Goal: Task Accomplishment & Management: Manage account settings

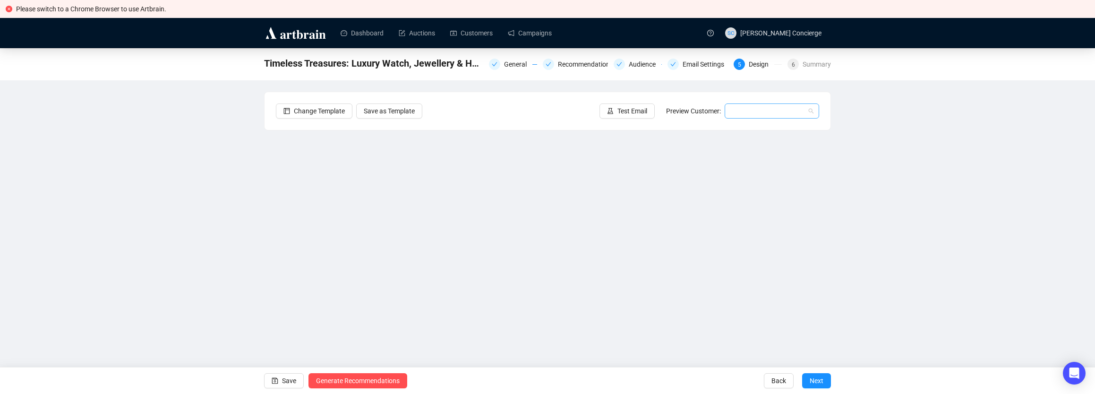
click at [768, 114] on input "search" at bounding box center [768, 111] width 75 height 14
click at [763, 128] on div "Ann | Example" at bounding box center [771, 130] width 79 height 10
click at [421, 30] on link "Auctions" at bounding box center [417, 33] width 36 height 25
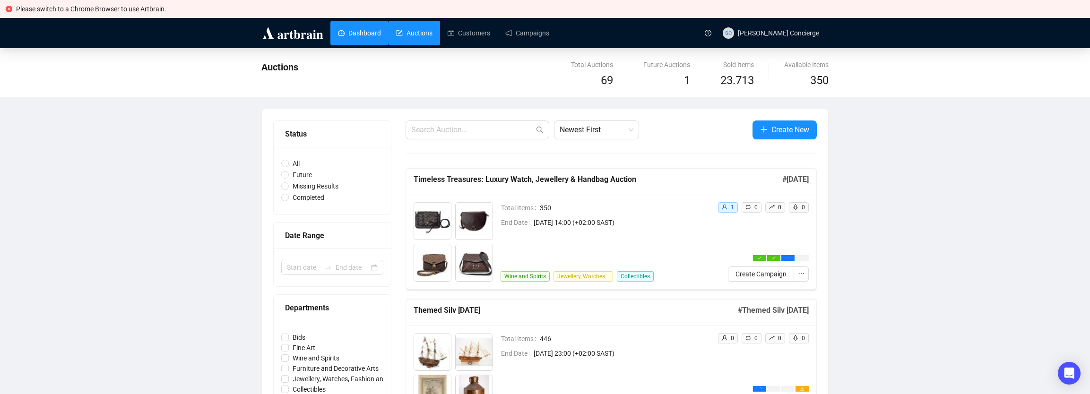
click at [380, 34] on link "Dashboard" at bounding box center [359, 33] width 43 height 25
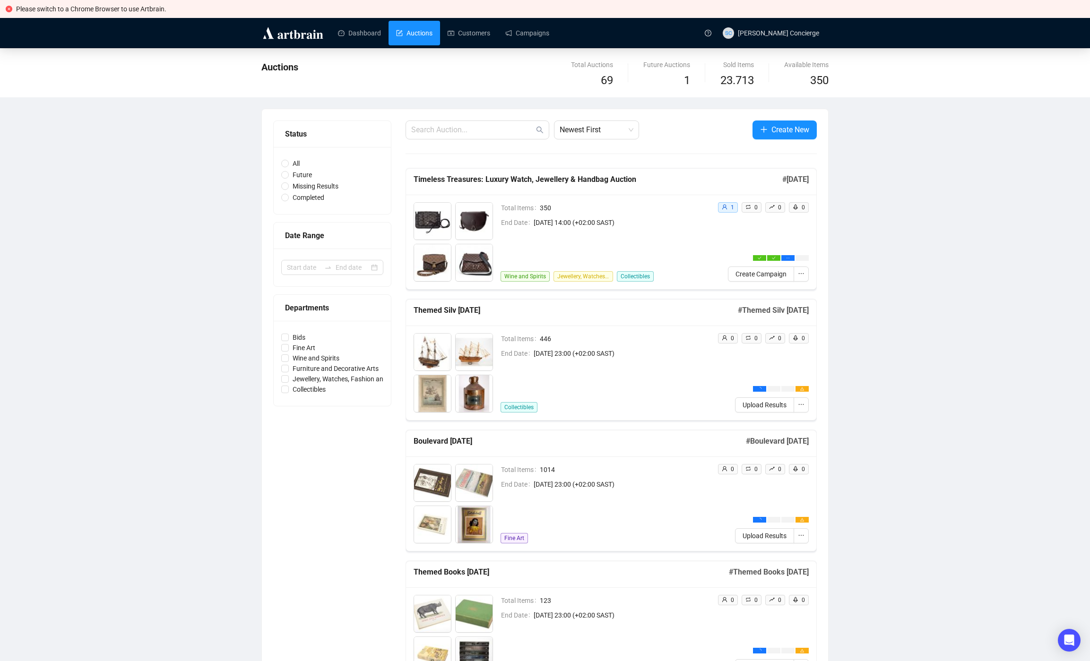
click at [396, 31] on link "Auctions" at bounding box center [414, 33] width 36 height 25
click at [739, 341] on span "View Items" at bounding box center [759, 341] width 84 height 10
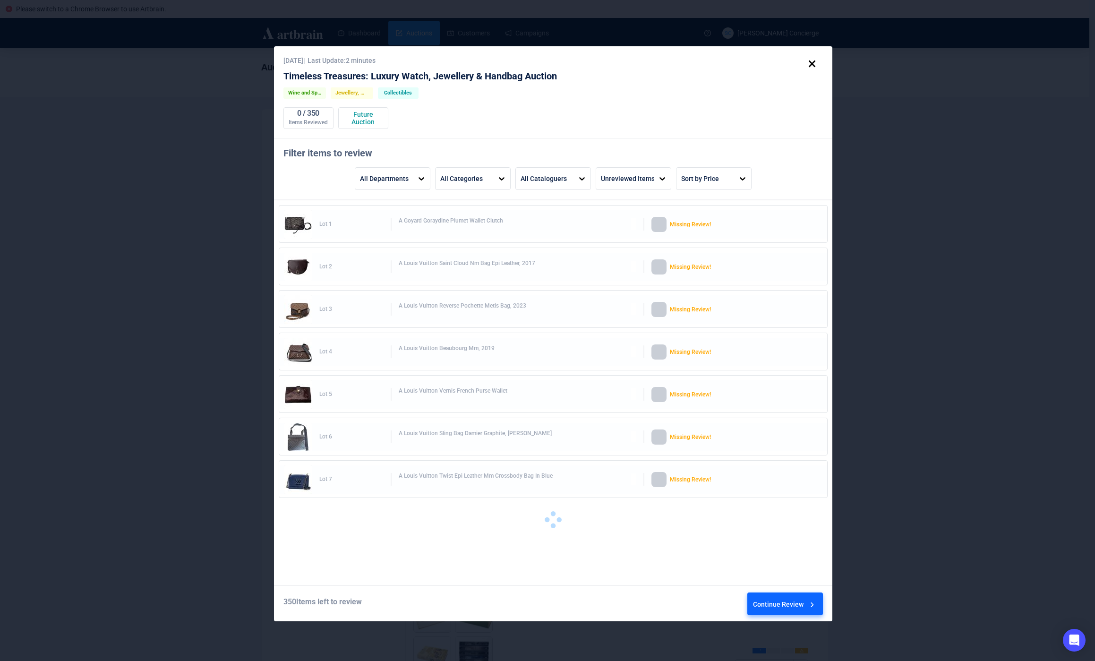
click at [789, 394] on div "Continue Review" at bounding box center [785, 606] width 64 height 26
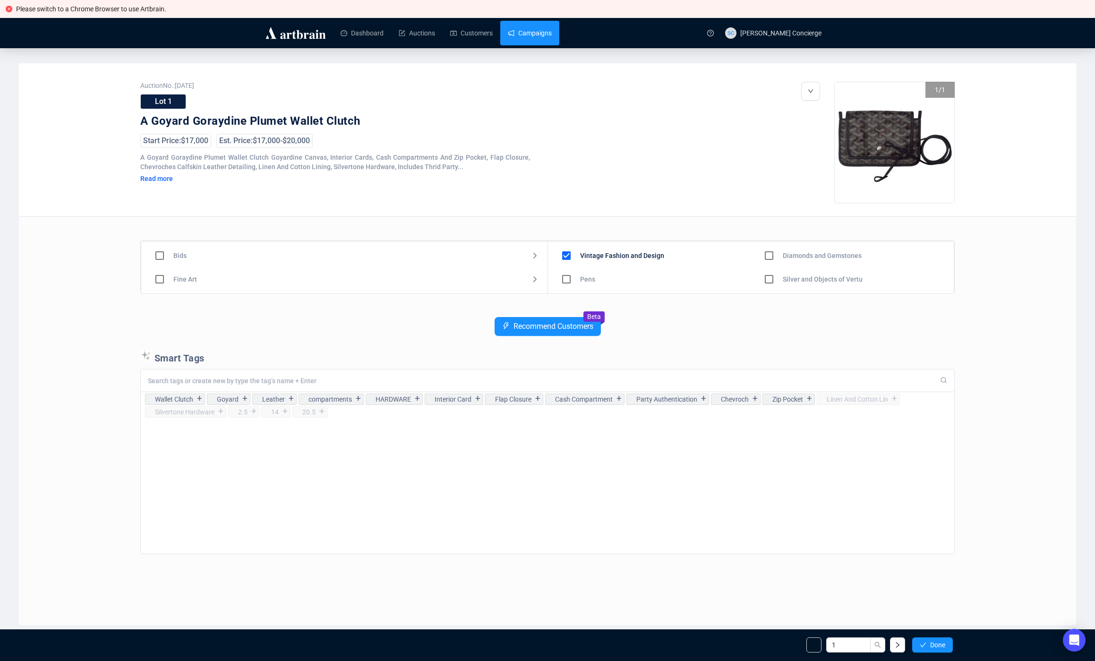
click at [552, 39] on link "Campaigns" at bounding box center [530, 33] width 44 height 25
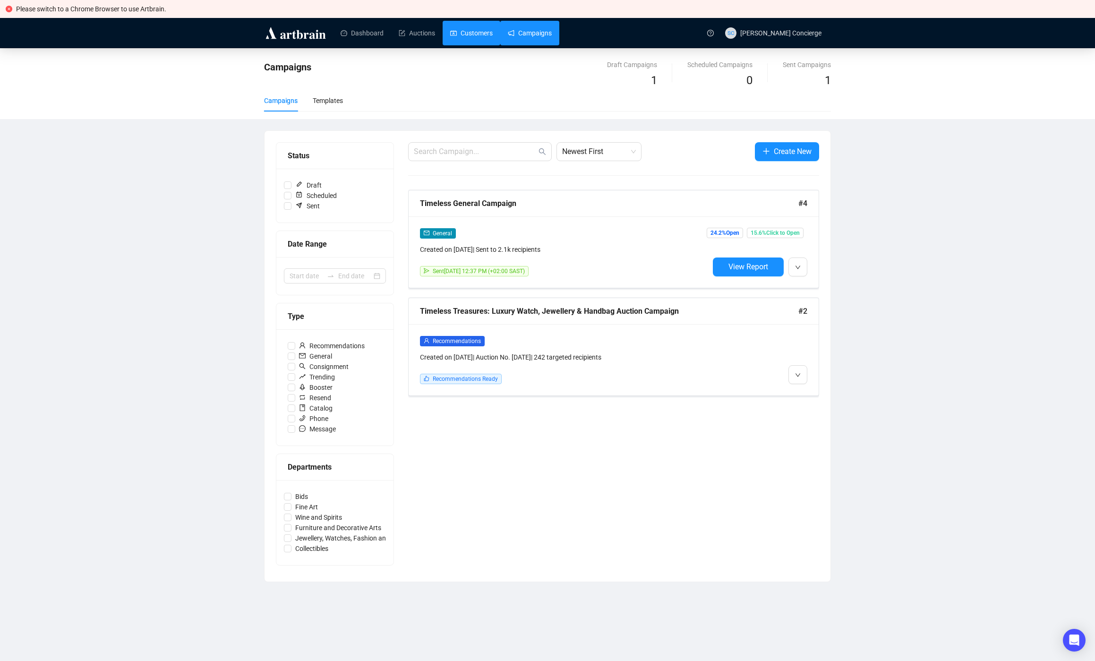
click at [454, 33] on link "Customers" at bounding box center [471, 33] width 43 height 25
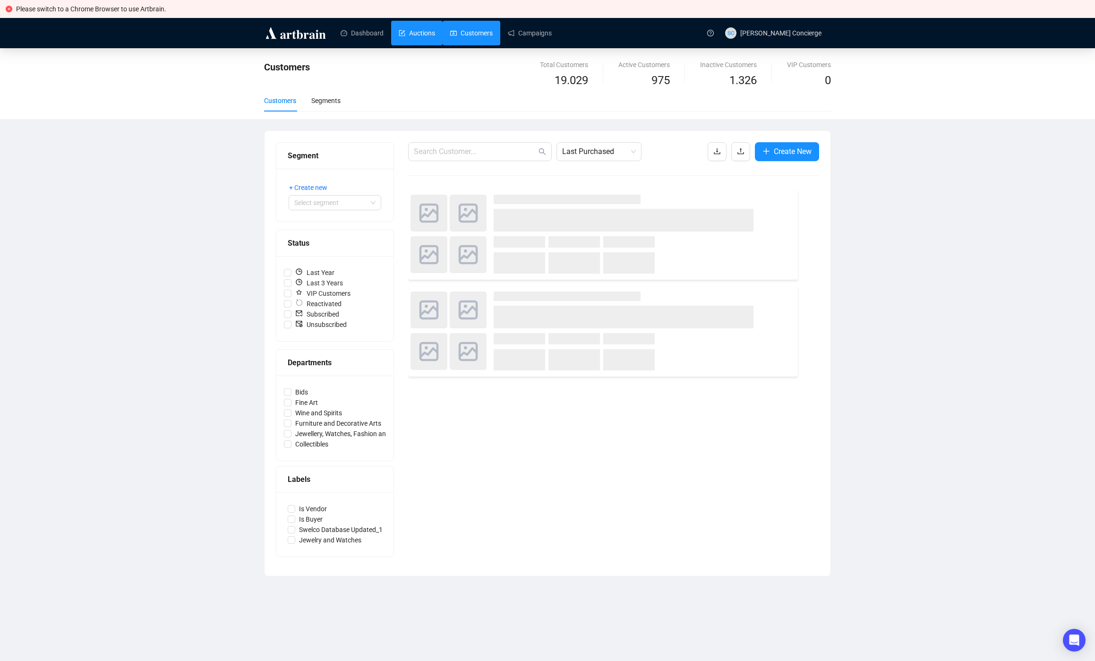
click at [402, 36] on link "Auctions" at bounding box center [417, 33] width 36 height 25
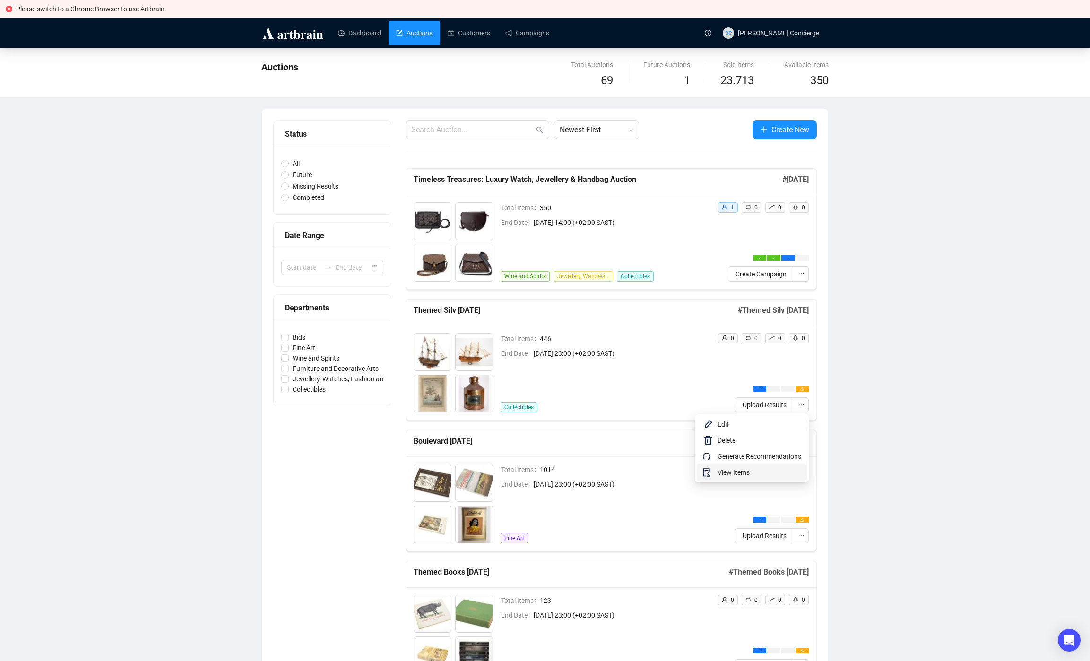
click at [724, 394] on span "View Items" at bounding box center [759, 472] width 84 height 10
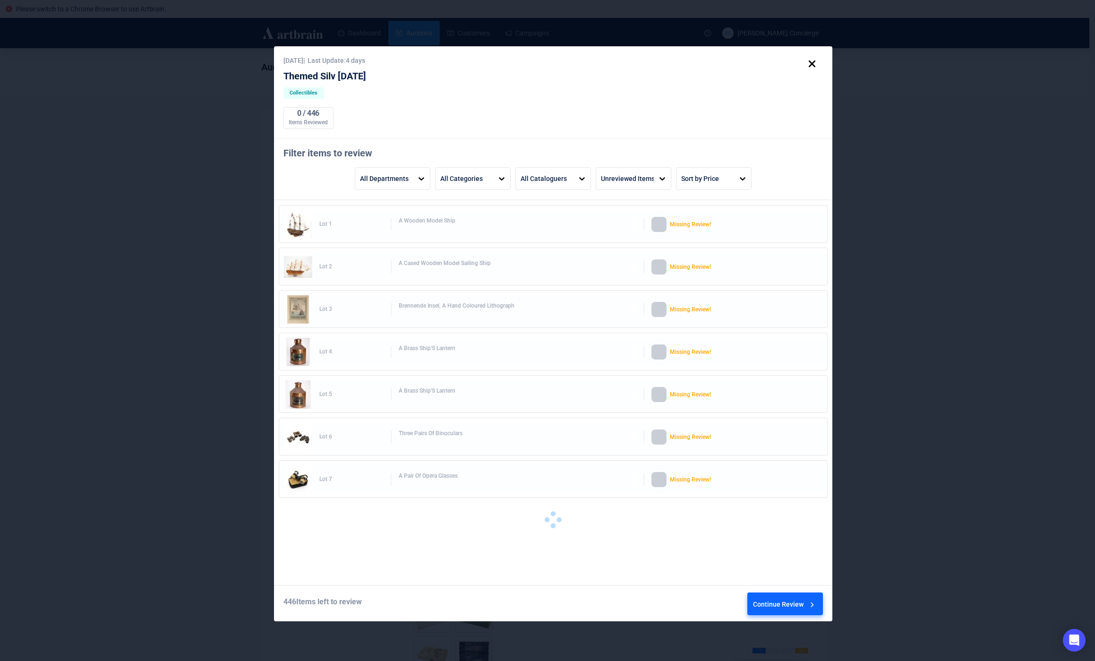
click at [785, 394] on div "Continue Review" at bounding box center [785, 606] width 64 height 26
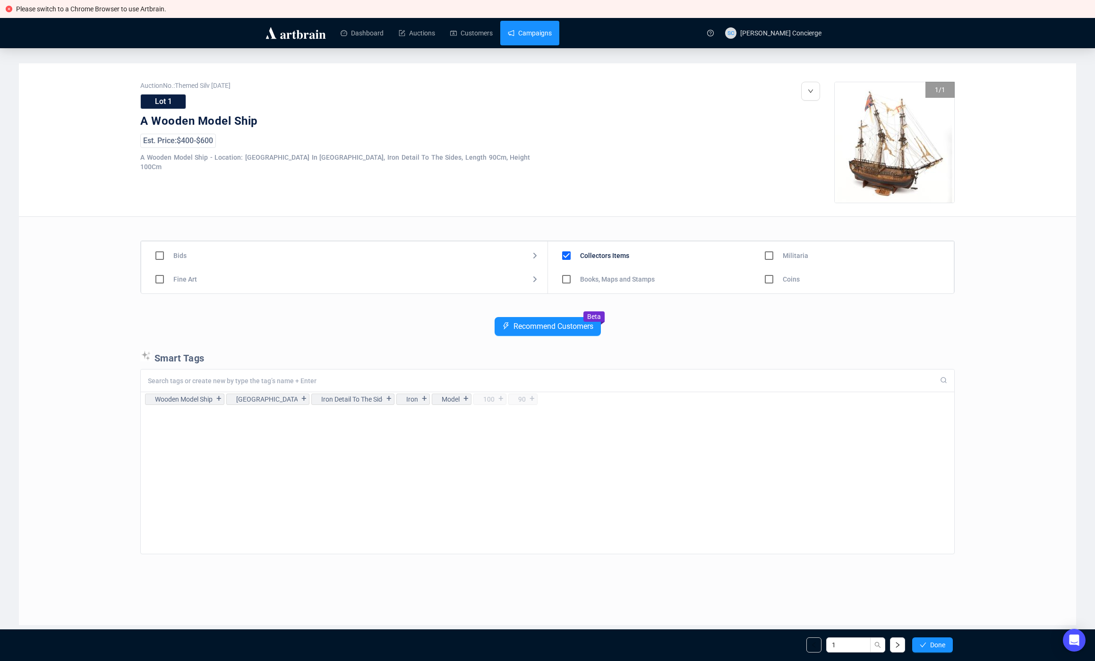
click at [532, 32] on link "Campaigns" at bounding box center [530, 33] width 44 height 25
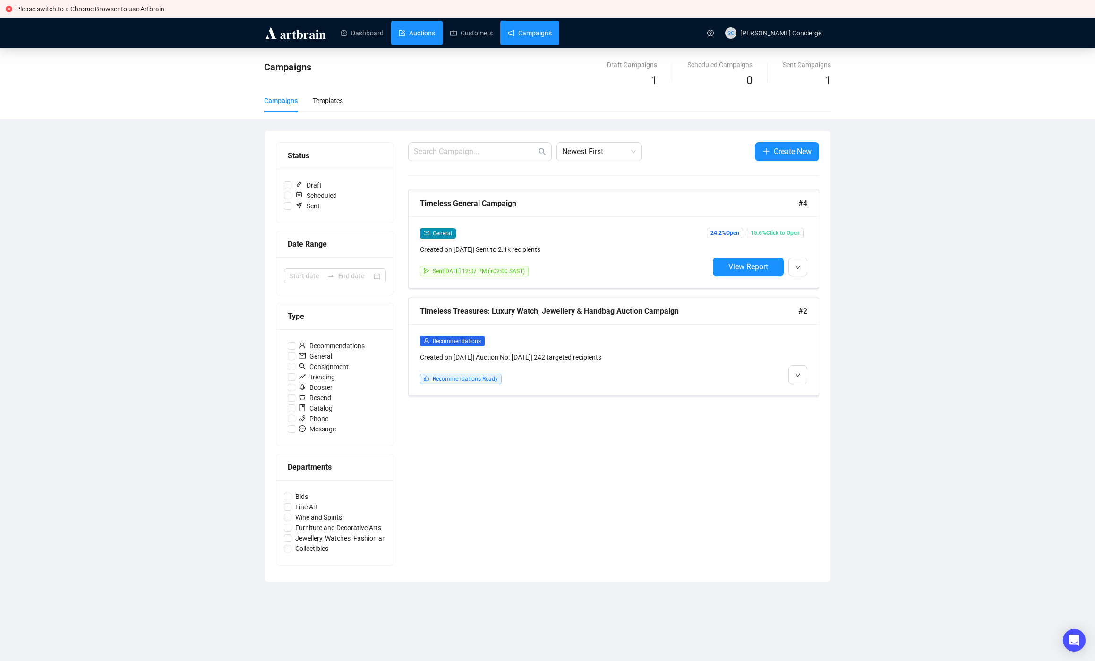
click at [430, 33] on link "Auctions" at bounding box center [417, 33] width 36 height 25
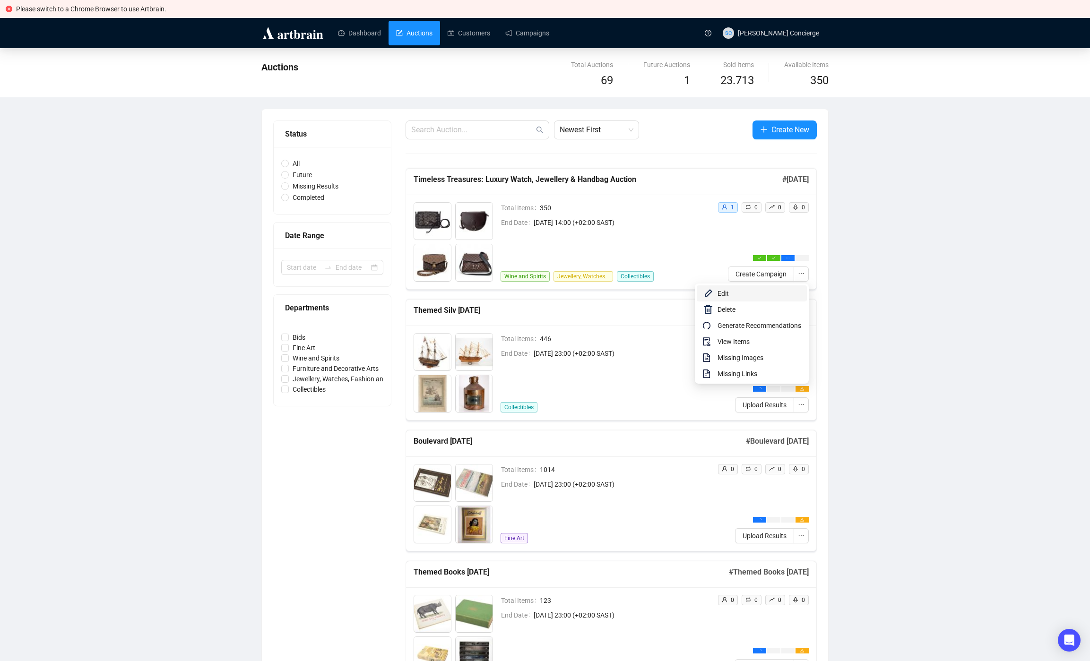
click at [760, 293] on span "Edit" at bounding box center [759, 293] width 84 height 10
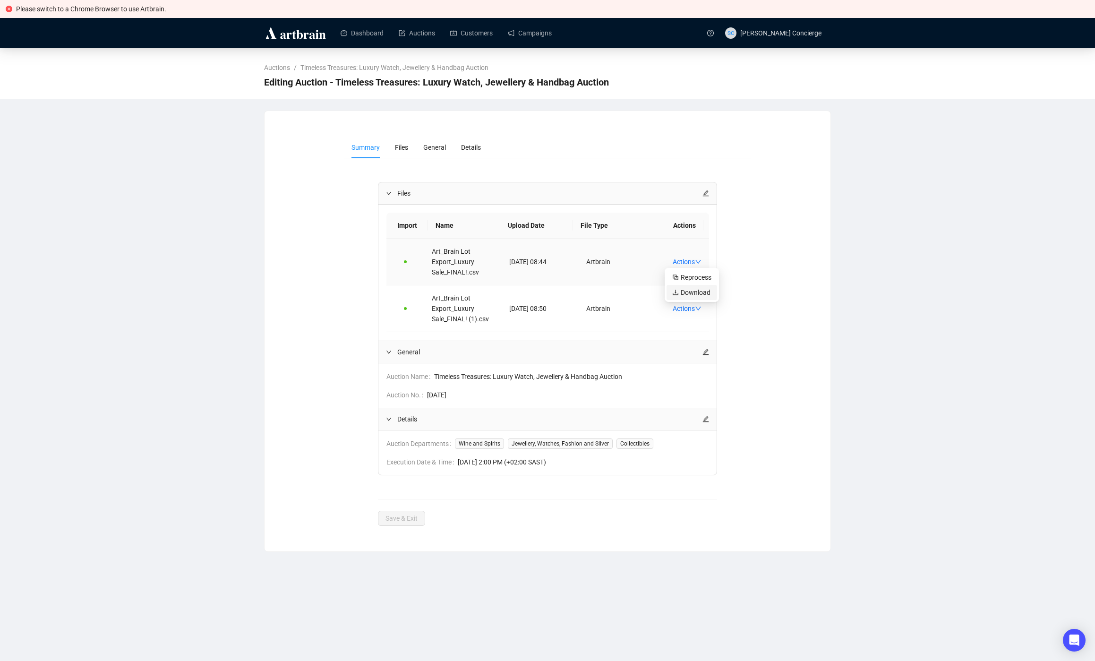
click at [686, 293] on span "Download" at bounding box center [691, 292] width 39 height 10
click at [781, 120] on span "Admin Settings" at bounding box center [791, 120] width 85 height 10
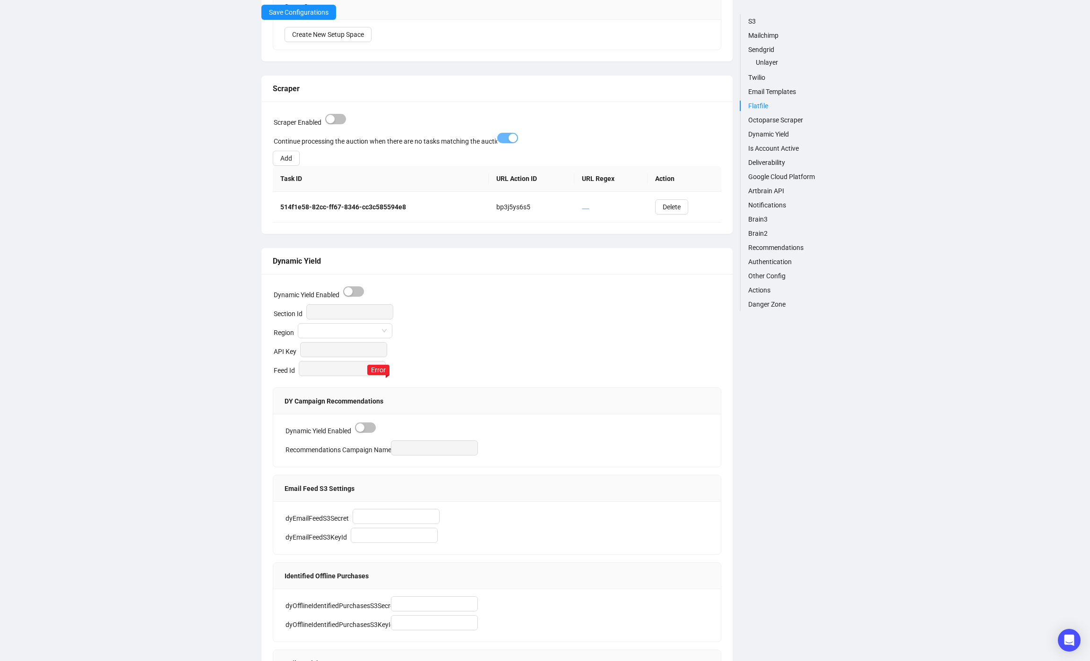
scroll to position [1358, 0]
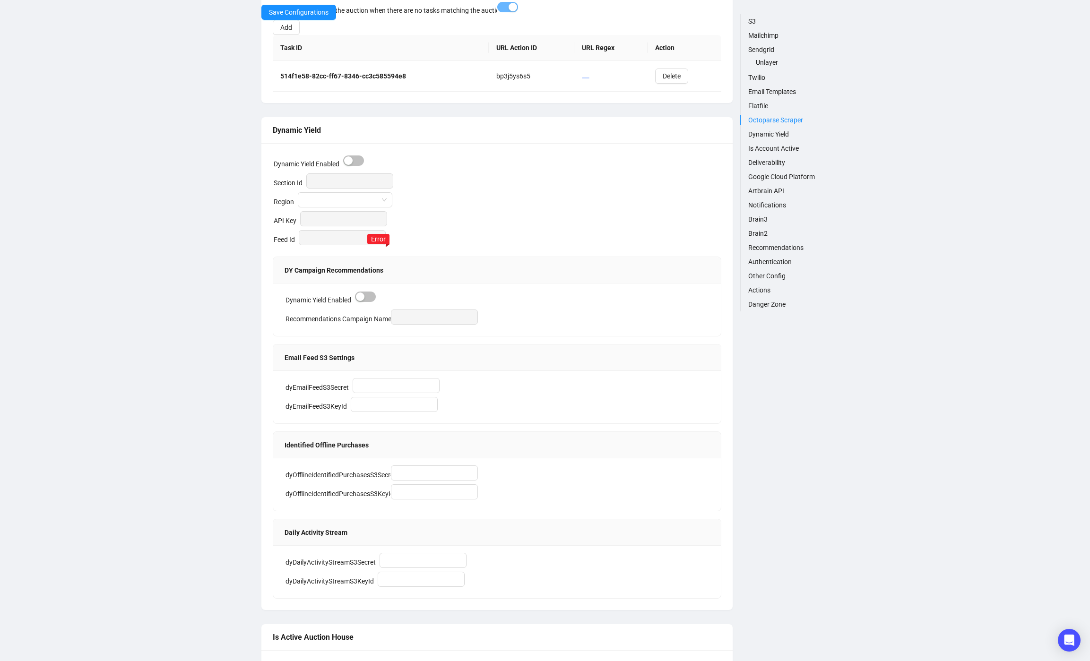
click at [771, 278] on link "Other Config" at bounding box center [788, 276] width 80 height 10
type input "-----BEGIN PRIVATE KEY-----MIIEvQIBADANBgkqhkiG9w0BAQEFAASCBKcwggSjAgEAAoIBAQCx…"
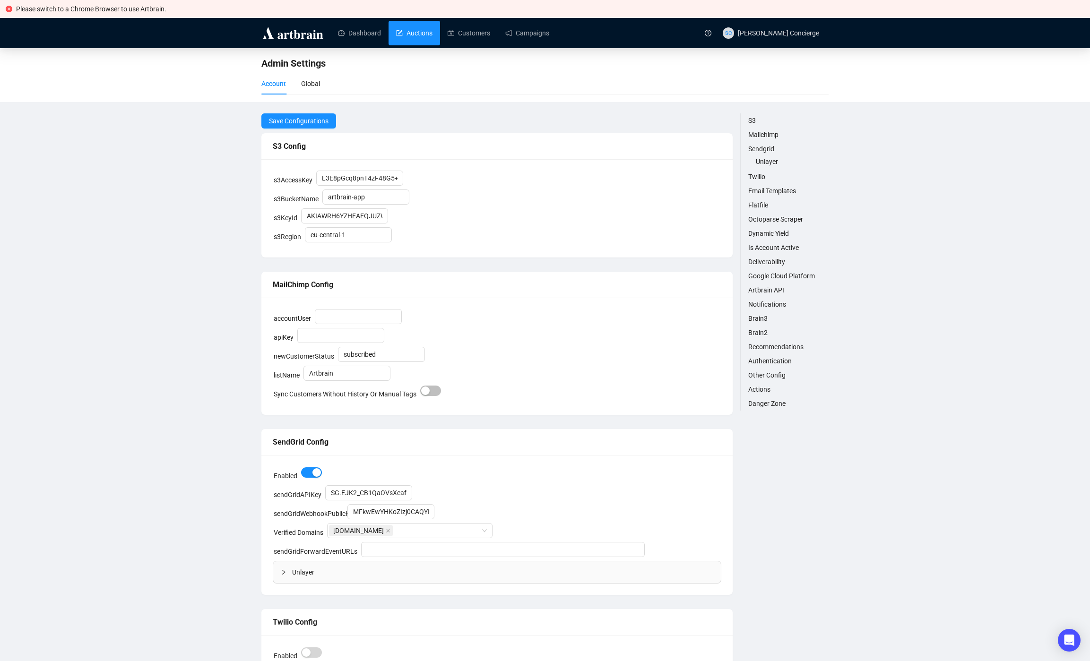
click at [432, 27] on link "Auctions" at bounding box center [414, 33] width 36 height 25
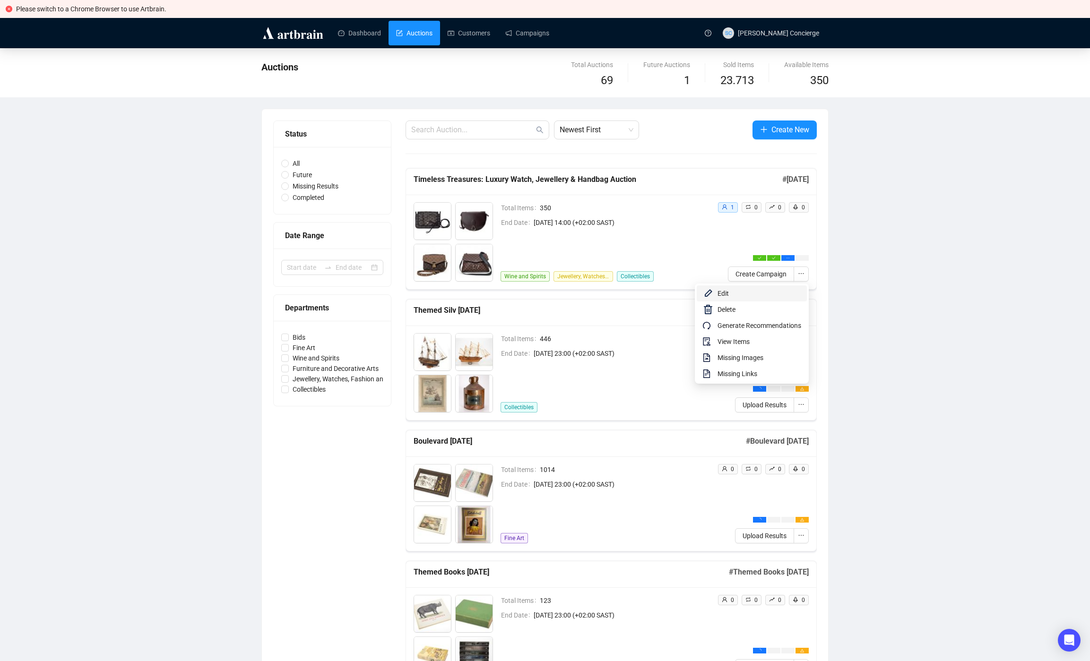
click at [791, 288] on span "Edit" at bounding box center [759, 293] width 84 height 10
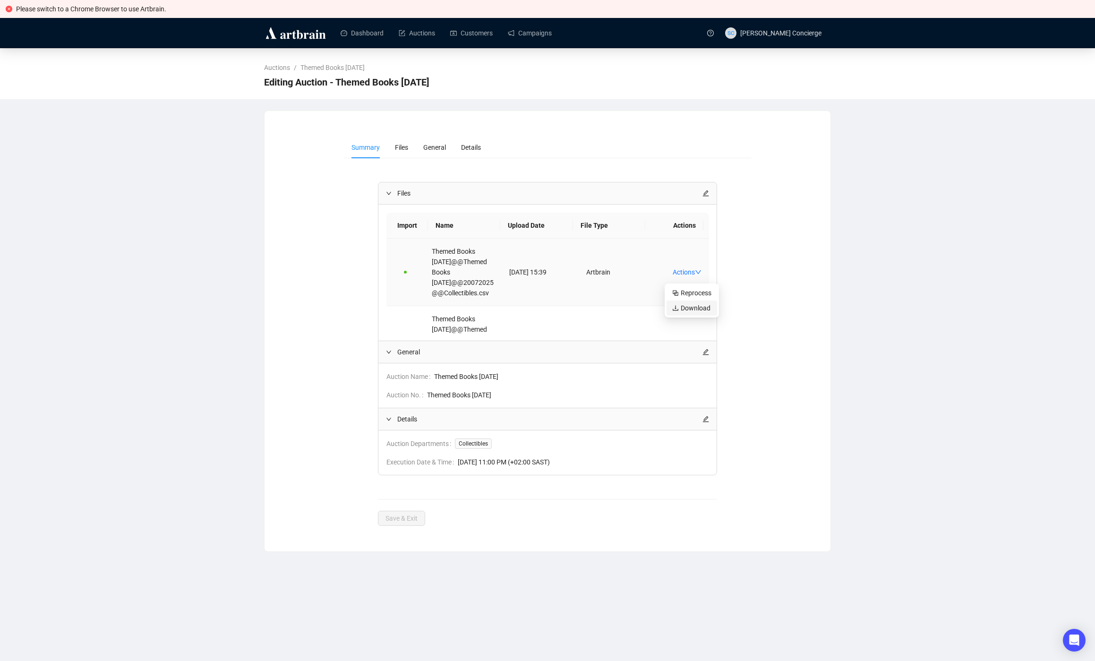
click at [698, 312] on span "Download" at bounding box center [691, 308] width 39 height 10
click at [235, 228] on div "Auctions / Themed Books Jul 25 Editing Auction - Themed Books Jul 25 Summary Fi…" at bounding box center [547, 300] width 1095 height 504
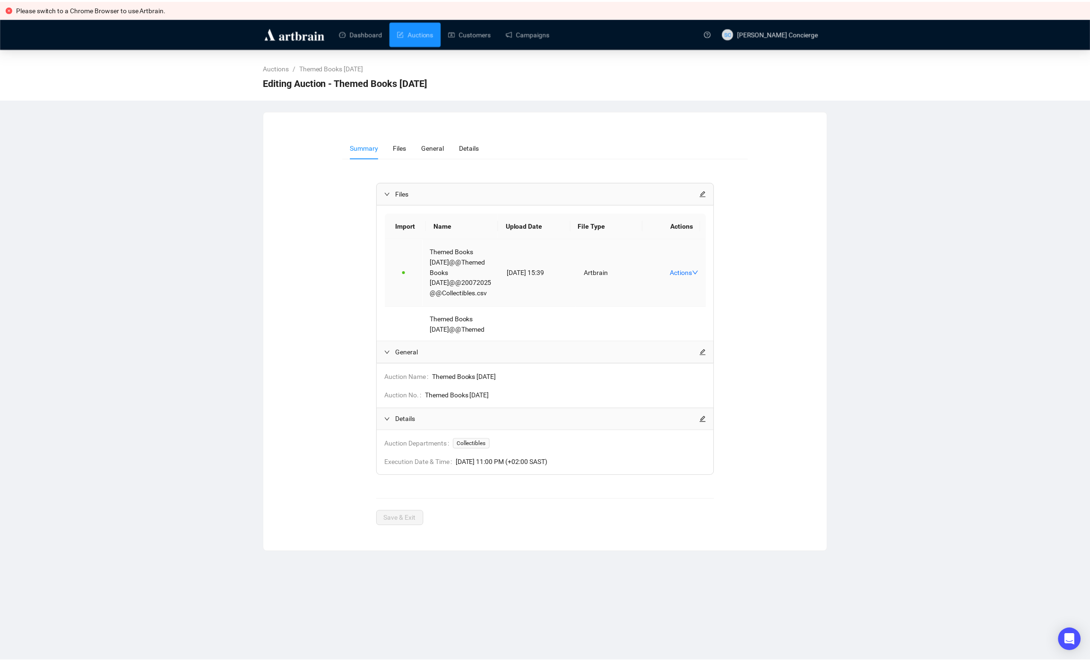
scroll to position [61, 0]
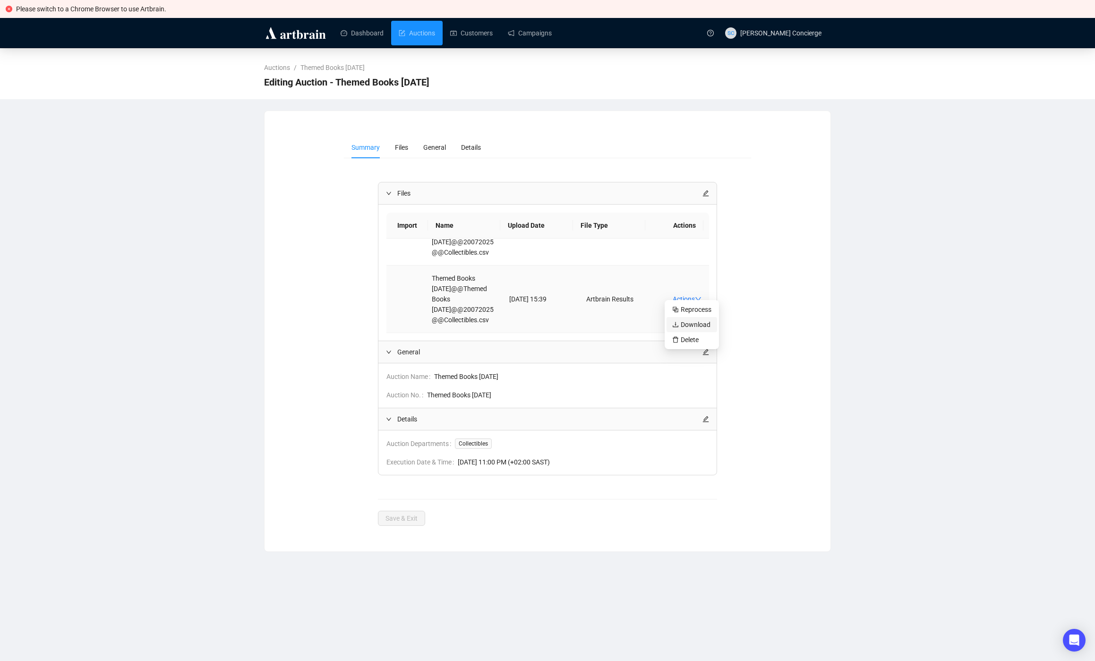
click at [695, 328] on span "Download" at bounding box center [691, 324] width 39 height 10
click at [407, 145] on span "Files" at bounding box center [401, 148] width 13 height 8
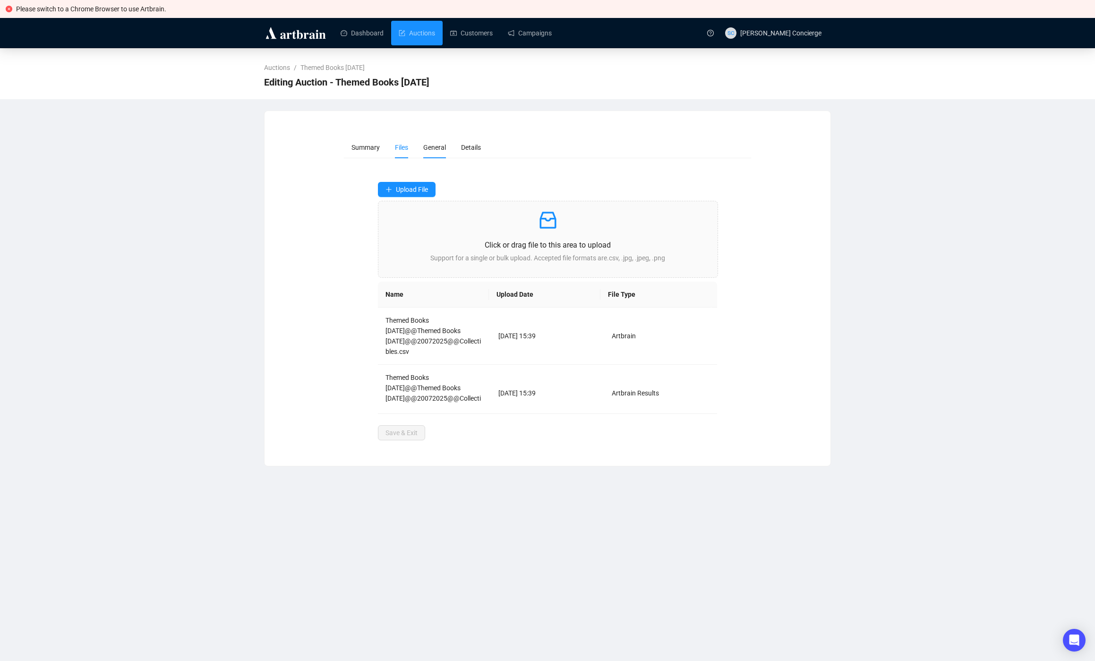
click at [435, 149] on span "General" at bounding box center [434, 148] width 23 height 8
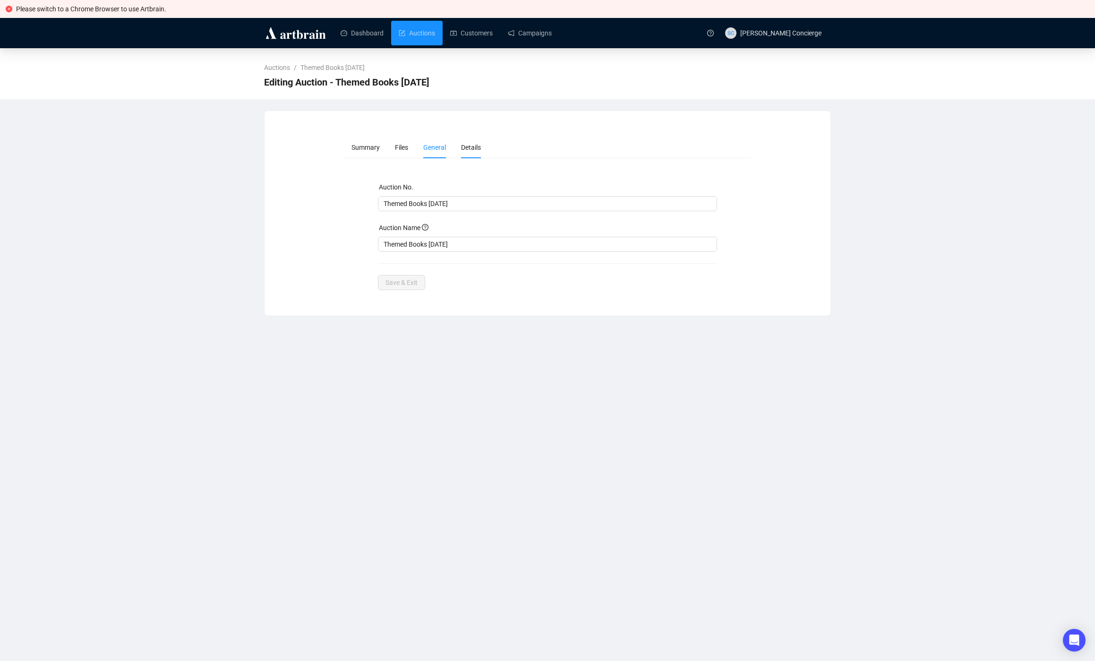
click at [474, 147] on span "Details" at bounding box center [471, 148] width 20 height 8
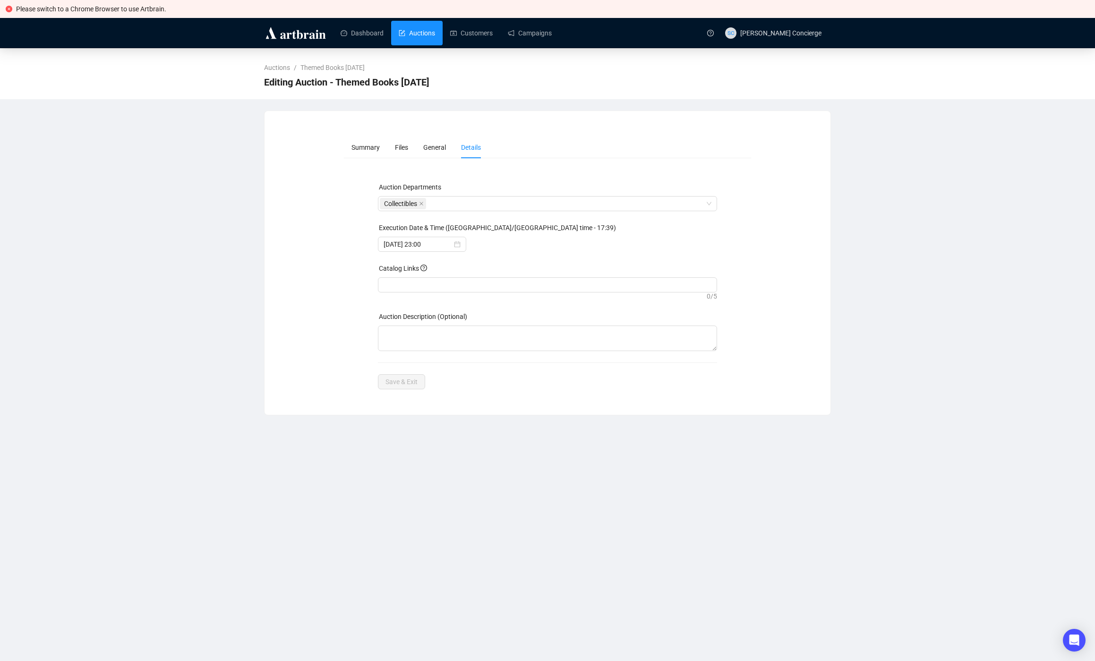
click at [410, 29] on link "Auctions" at bounding box center [417, 33] width 36 height 25
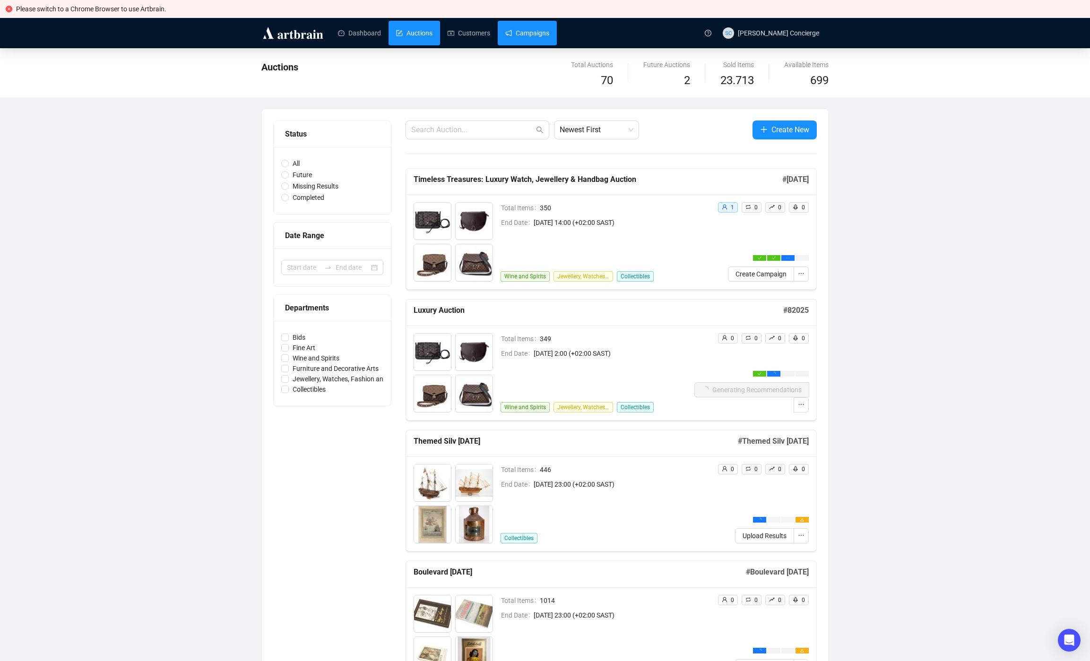
click at [519, 29] on link "Campaigns" at bounding box center [527, 33] width 44 height 25
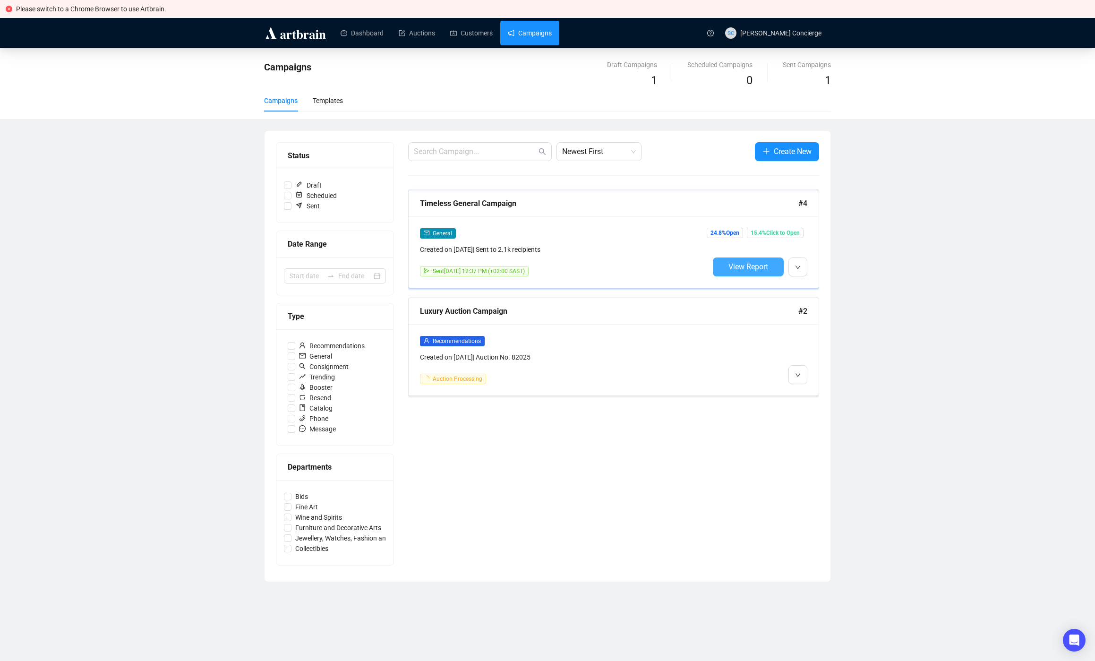
click at [729, 264] on span "View Report" at bounding box center [749, 266] width 40 height 9
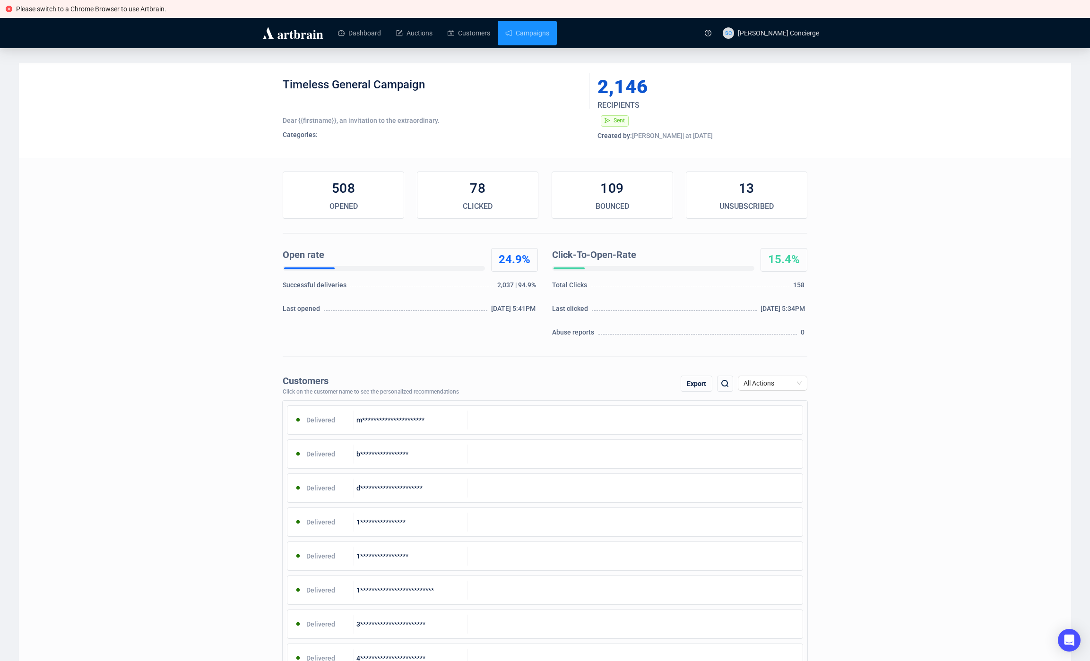
scroll to position [6, 0]
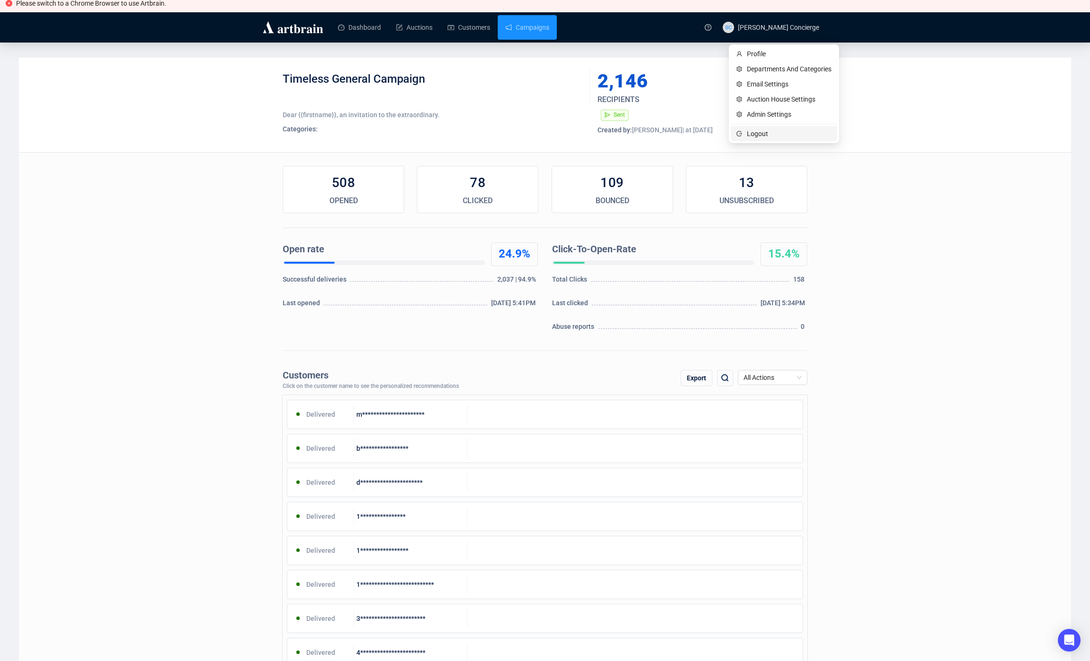
click at [776, 132] on span "Logout" at bounding box center [789, 134] width 85 height 10
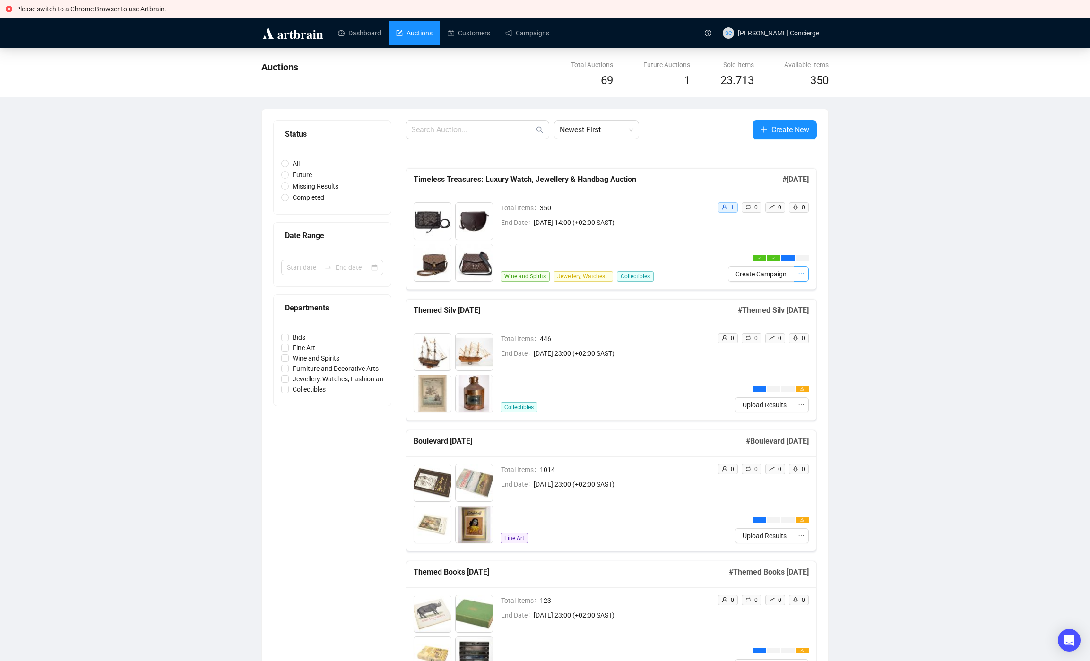
click at [799, 274] on icon "ellipsis" at bounding box center [801, 273] width 7 height 7
click at [784, 292] on span "Edit" at bounding box center [759, 293] width 84 height 10
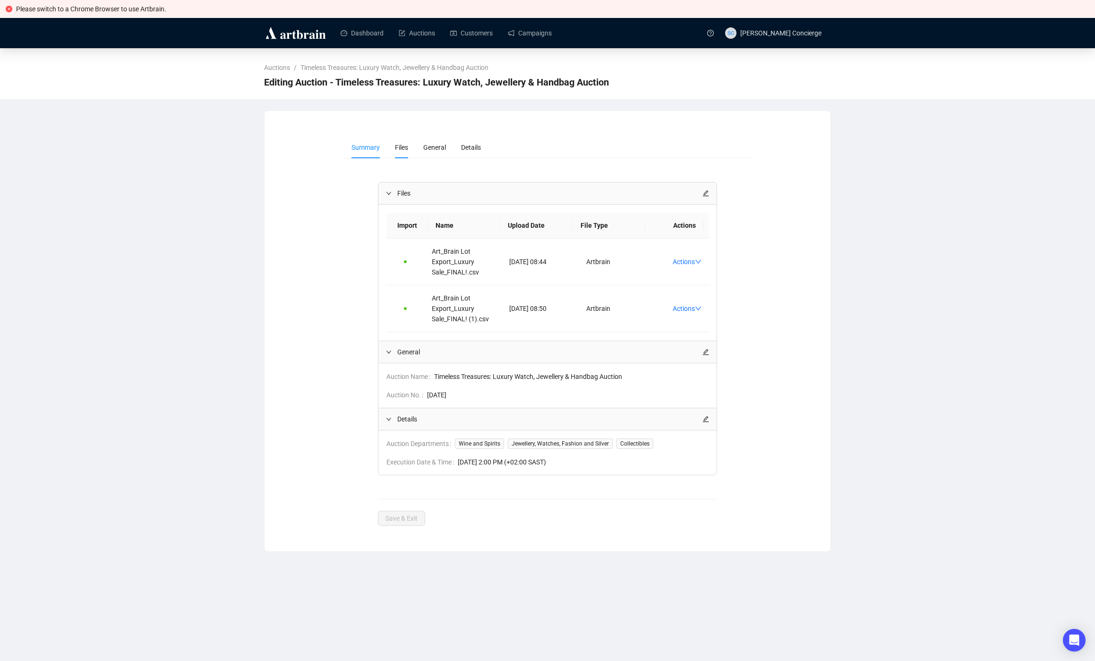
click at [408, 148] on span "Files" at bounding box center [401, 148] width 13 height 8
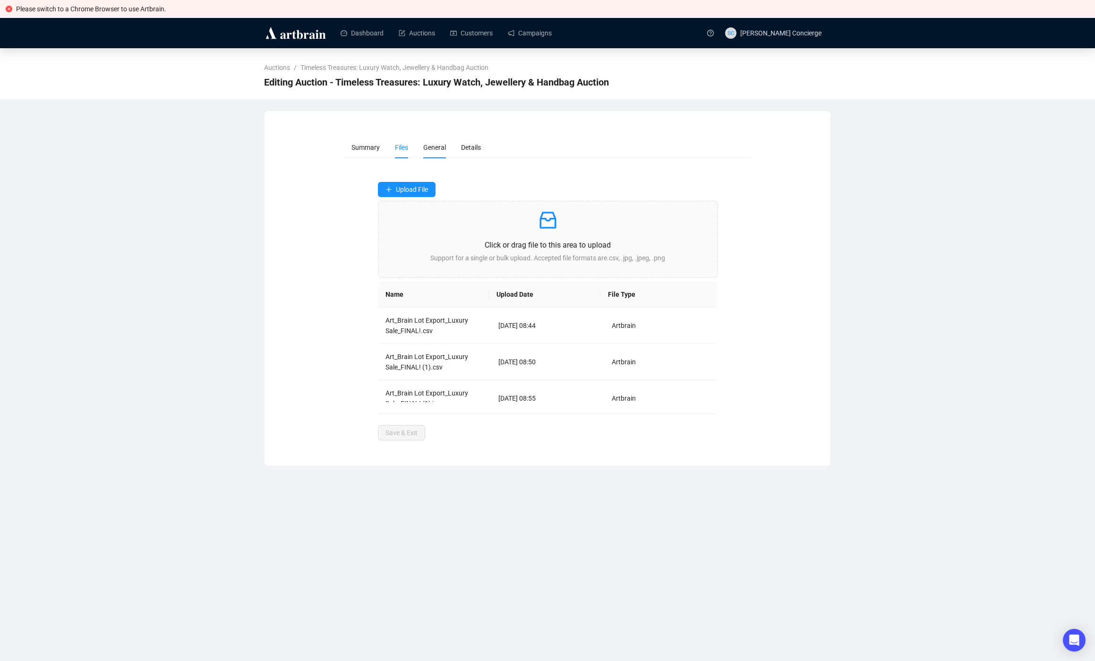
click at [444, 148] on span "General" at bounding box center [434, 148] width 23 height 8
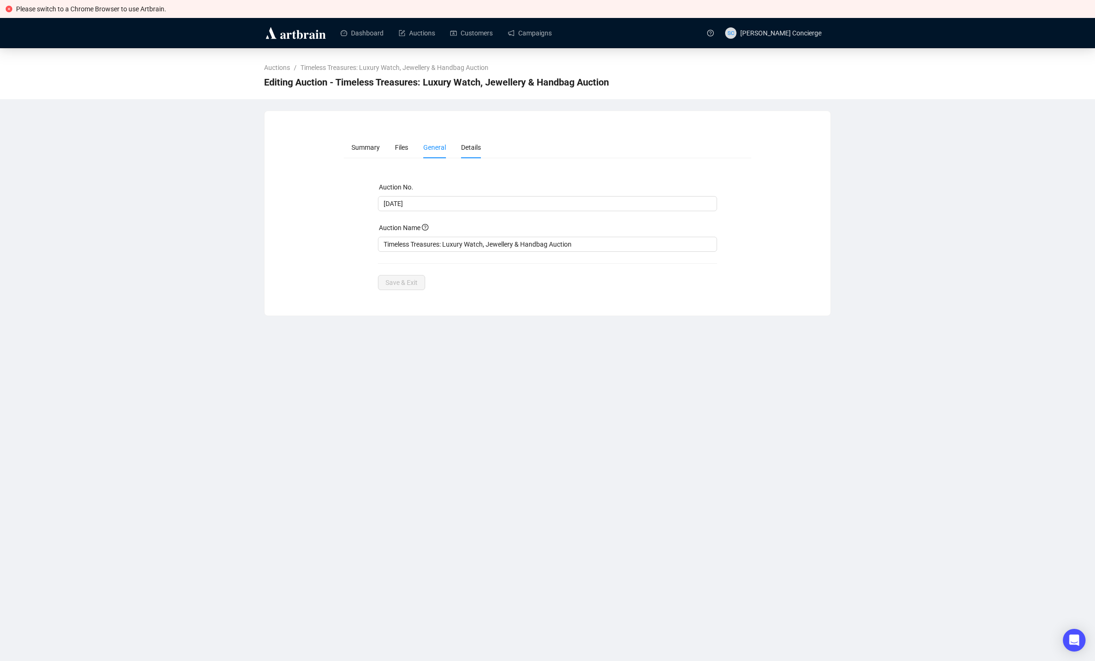
click at [467, 149] on span "Details" at bounding box center [471, 148] width 20 height 8
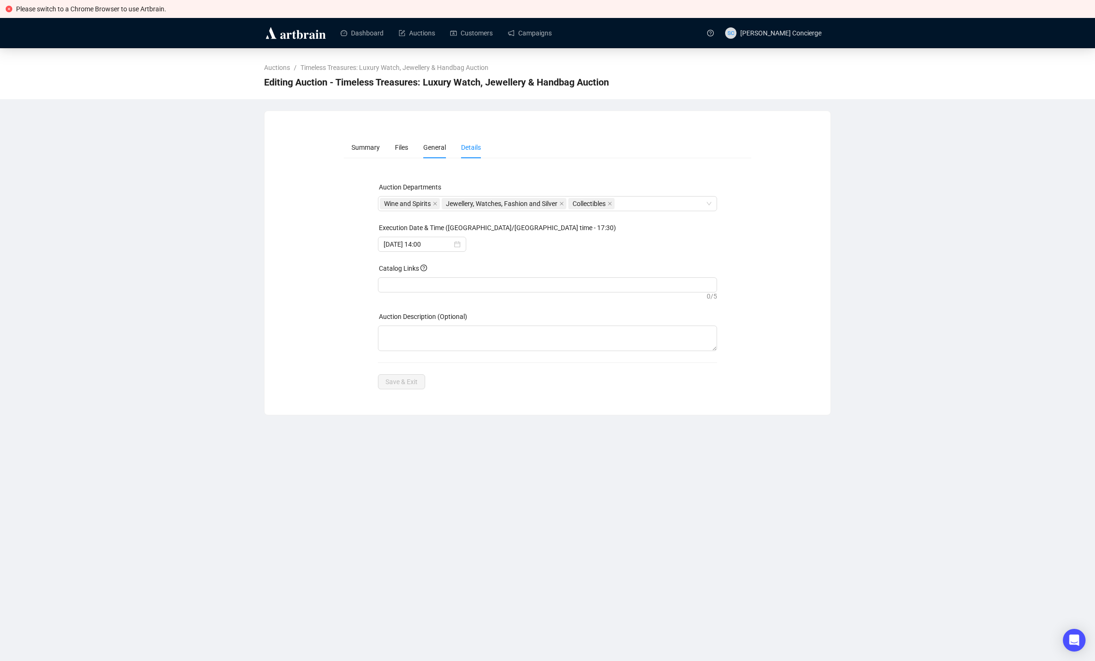
click at [445, 149] on span "General" at bounding box center [434, 148] width 23 height 8
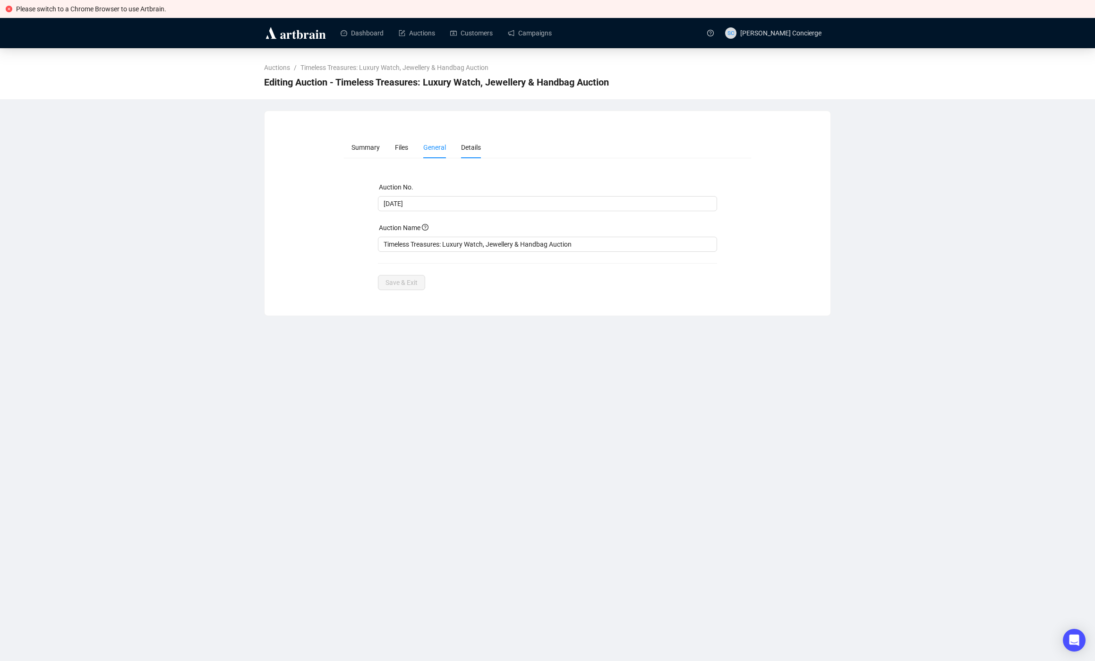
click at [480, 152] on li "Details" at bounding box center [471, 148] width 35 height 22
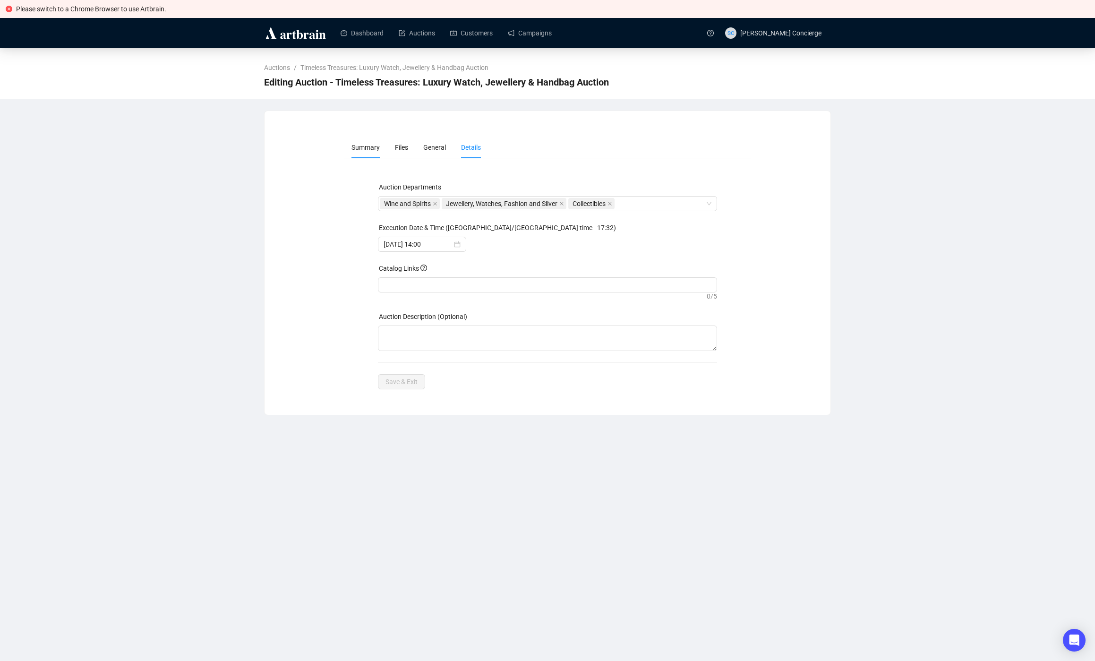
click at [376, 149] on span "Summary" at bounding box center [366, 148] width 28 height 8
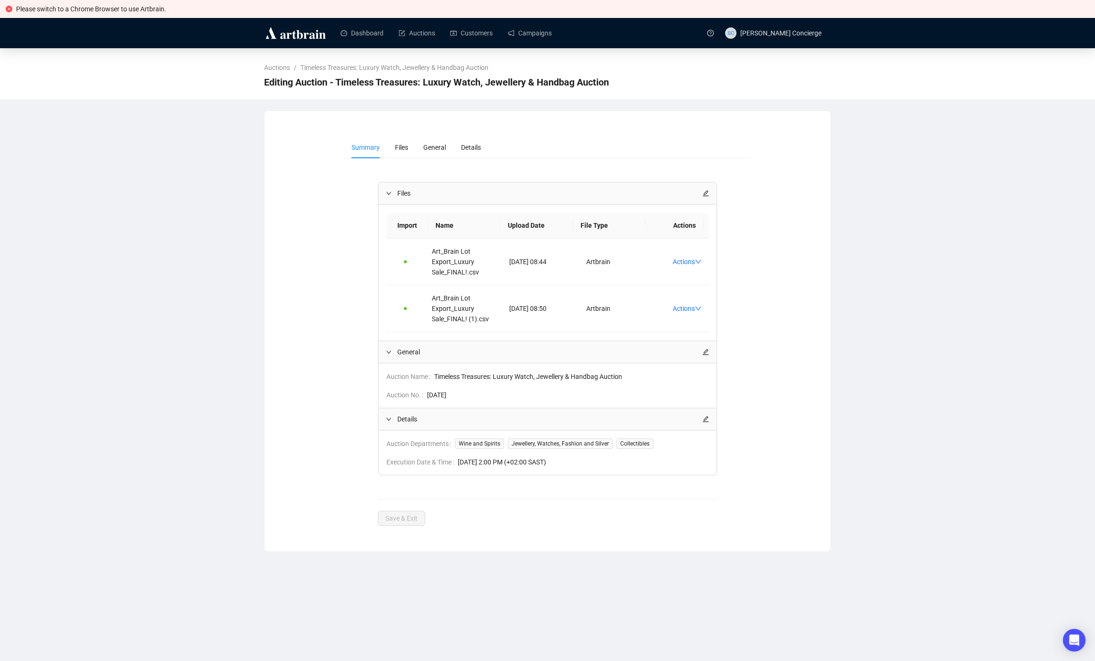
click at [340, 224] on div "Summary Files General Details Files Import Name Upload Date File Type Actions A…" at bounding box center [547, 331] width 543 height 389
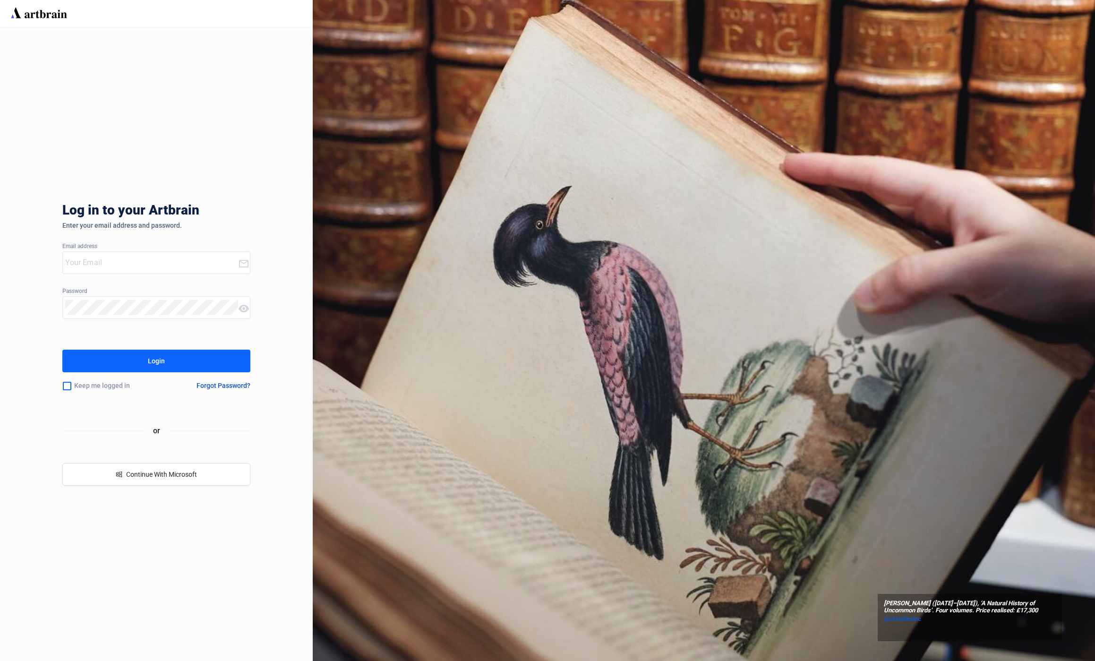
click at [112, 260] on input "email" at bounding box center [151, 262] width 172 height 15
type input "concierge+Stephan-Welz@artbrain.co"
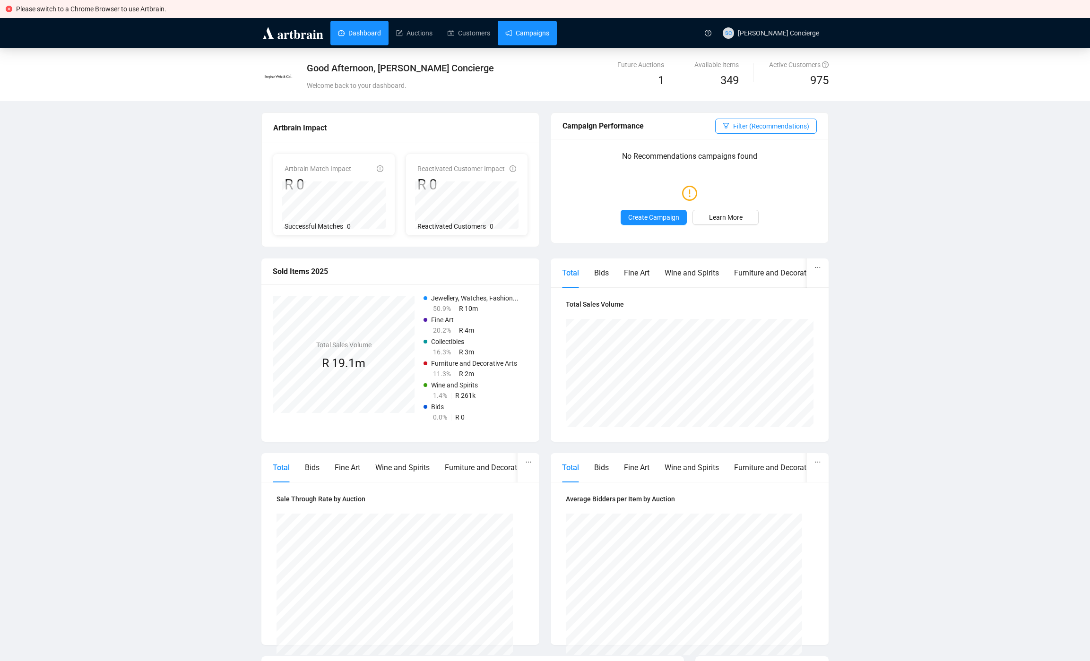
click at [545, 35] on link "Campaigns" at bounding box center [527, 33] width 44 height 25
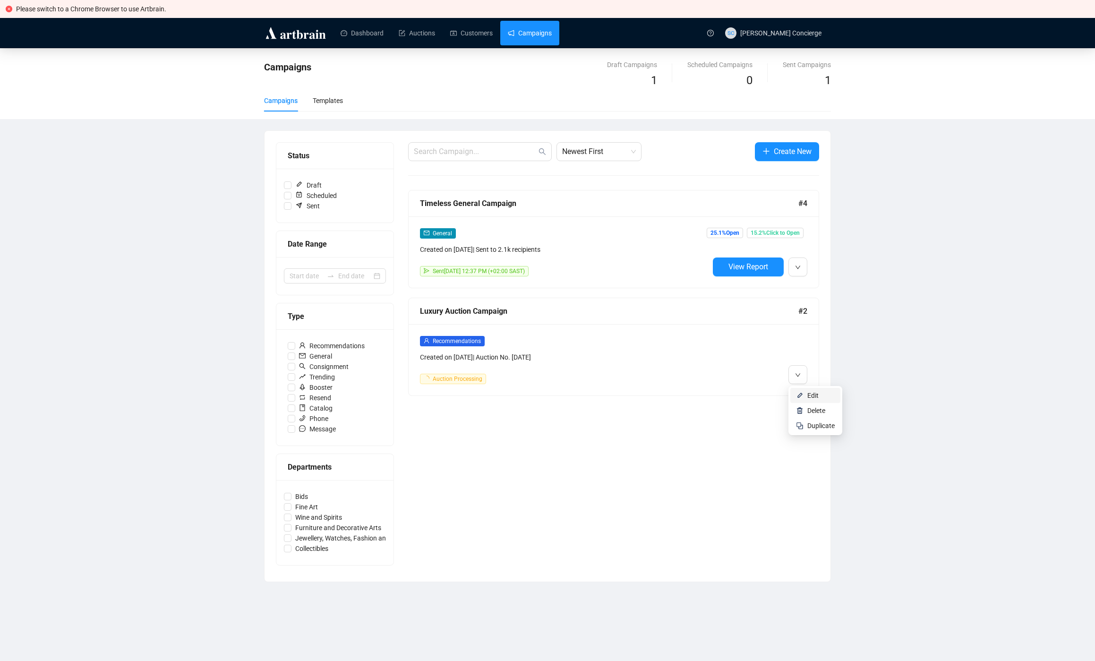
click at [804, 390] on li "Edit" at bounding box center [816, 395] width 50 height 15
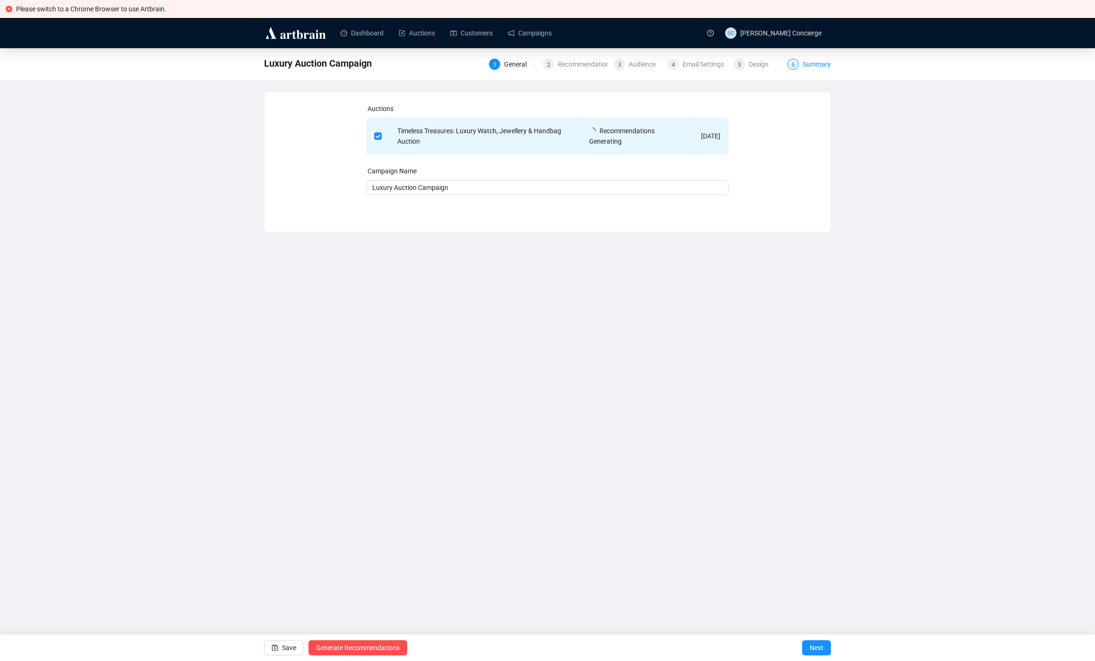
click at [819, 69] on div "Summary" at bounding box center [817, 64] width 28 height 11
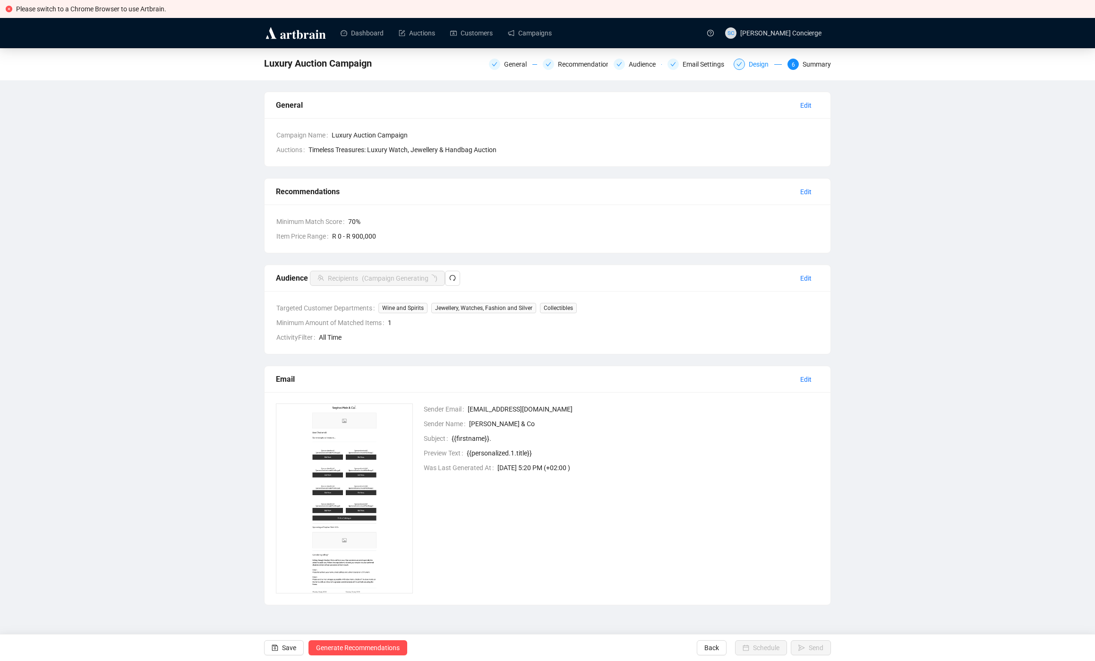
click at [755, 64] on div "Design" at bounding box center [762, 64] width 26 height 11
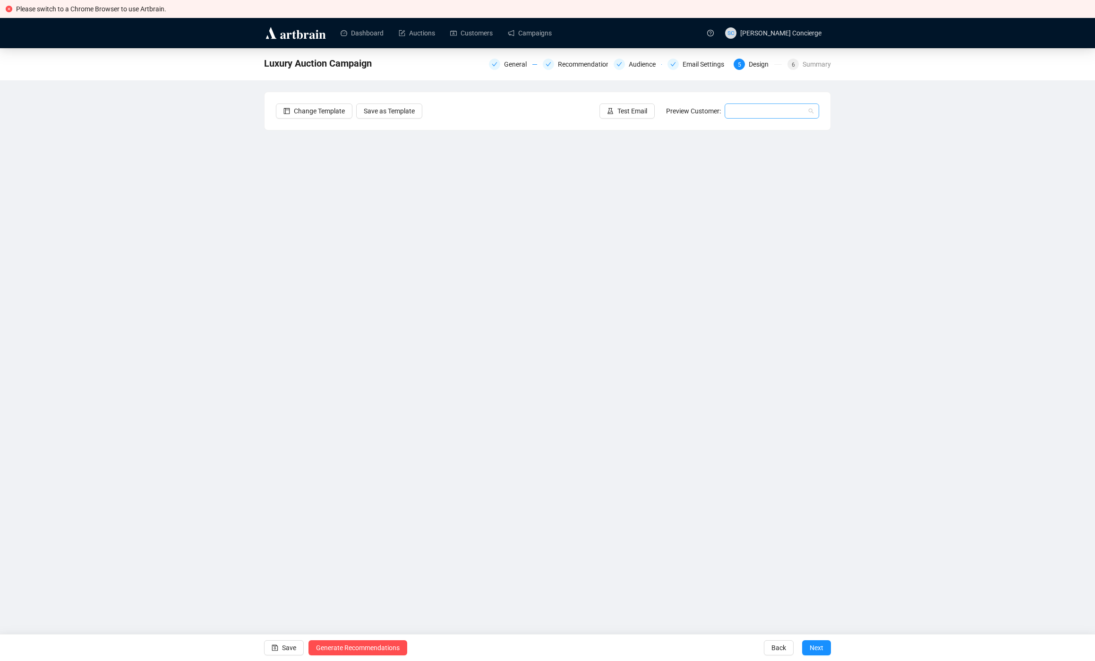
click at [764, 112] on input "search" at bounding box center [768, 111] width 75 height 14
click at [753, 125] on div "Ann | Example" at bounding box center [771, 130] width 79 height 10
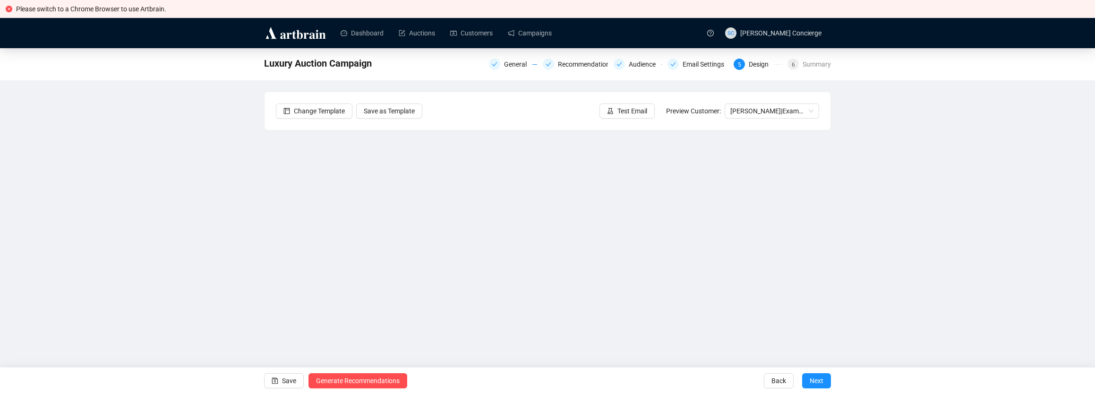
click at [177, 203] on div "Luxury Auction Campaign General Recommendations Audience Email Settings 5 Desig…" at bounding box center [547, 211] width 1095 height 327
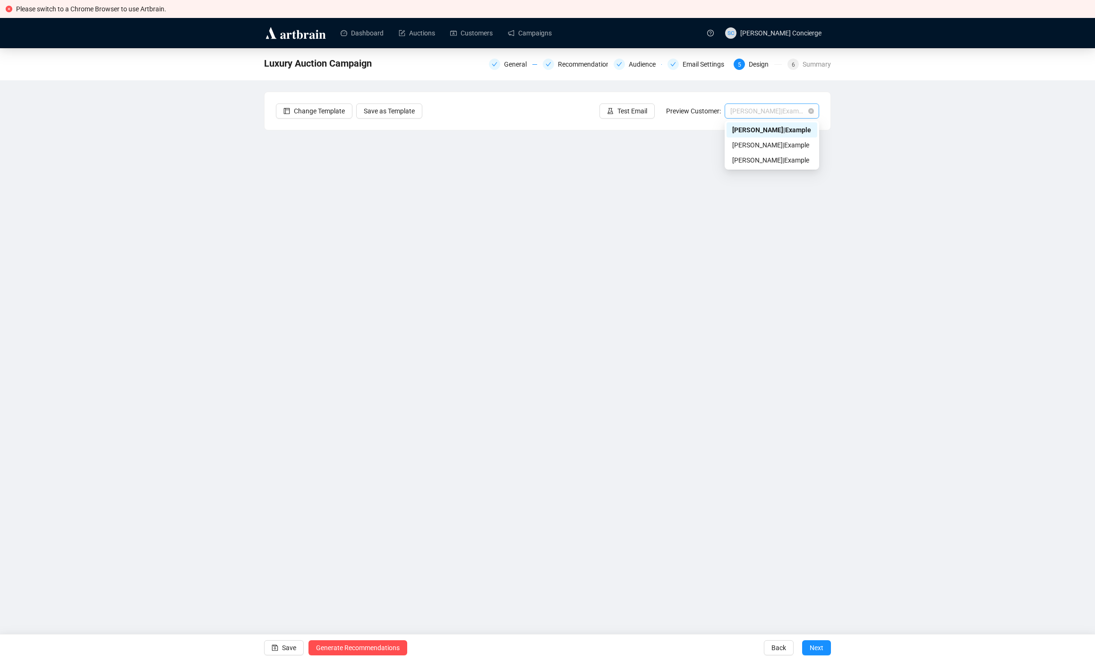
click at [773, 114] on span "Ann | Example" at bounding box center [772, 111] width 83 height 14
click at [746, 146] on div "Bob | Example" at bounding box center [771, 145] width 79 height 10
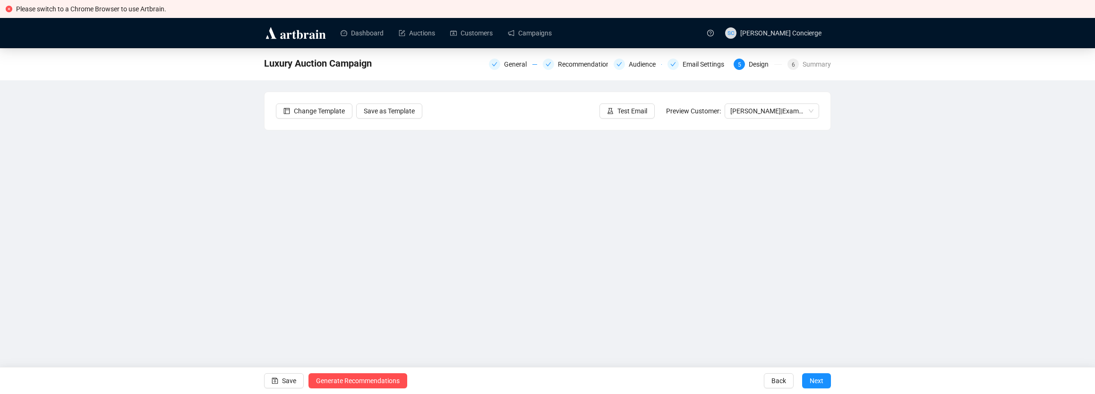
drag, startPoint x: 915, startPoint y: 228, endPoint x: 856, endPoint y: 191, distance: 69.5
click at [915, 228] on div "Luxury Auction Campaign General Recommendations Audience Email Settings 5 Desig…" at bounding box center [547, 211] width 1095 height 327
click at [928, 255] on div "Luxury Auction Campaign General Recommendations Audience Email Settings 5 Desig…" at bounding box center [547, 211] width 1095 height 327
click at [791, 139] on span "Logout" at bounding box center [791, 139] width 85 height 10
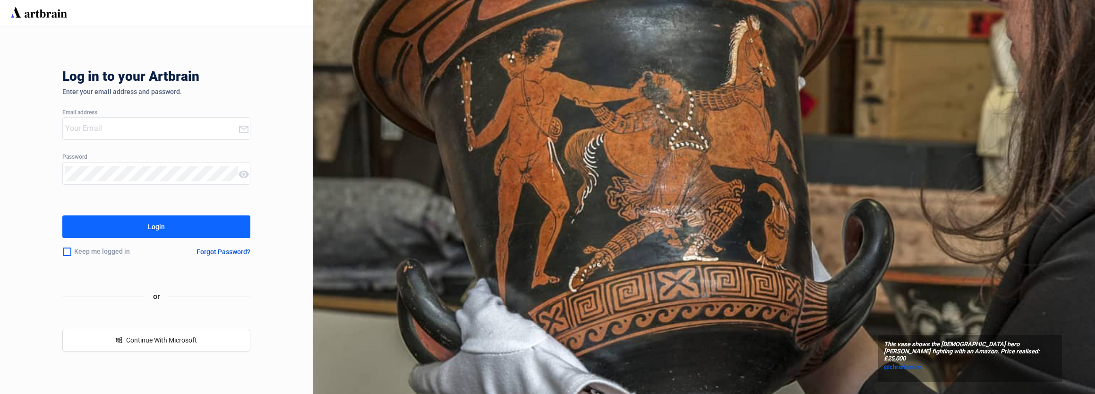
click at [114, 124] on input "email" at bounding box center [151, 128] width 172 height 15
type input "concierge+adams@artbrain.co"
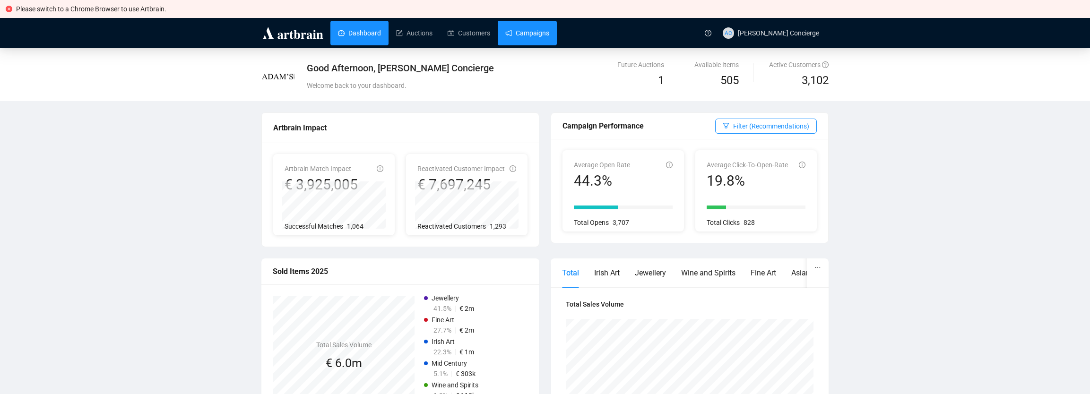
click at [549, 38] on link "Campaigns" at bounding box center [527, 33] width 44 height 25
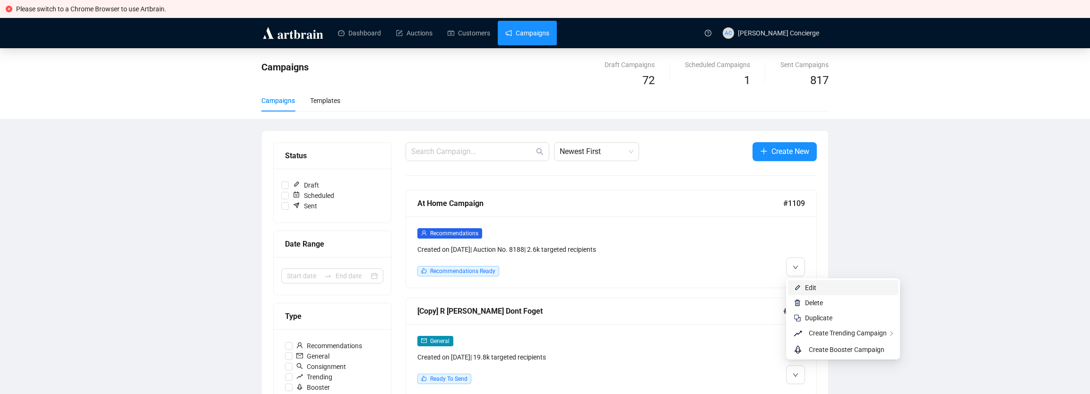
click at [807, 288] on span "Edit" at bounding box center [810, 288] width 11 height 8
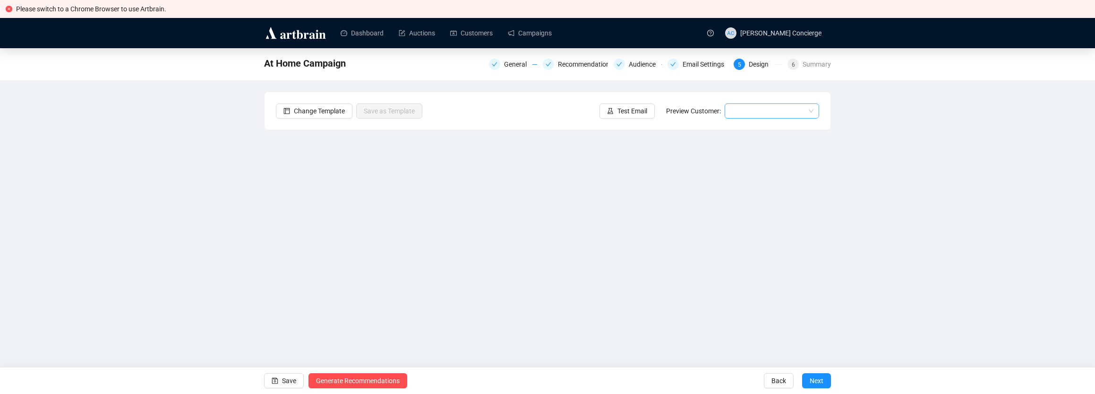
click at [751, 110] on input "search" at bounding box center [768, 111] width 75 height 14
click at [755, 131] on div "Ann | Example" at bounding box center [771, 130] width 79 height 10
click at [751, 113] on span "Ann | Example" at bounding box center [772, 111] width 83 height 14
click at [752, 128] on div "Ann | Example" at bounding box center [771, 130] width 79 height 10
click at [762, 110] on span "Ann | Example" at bounding box center [772, 111] width 83 height 14
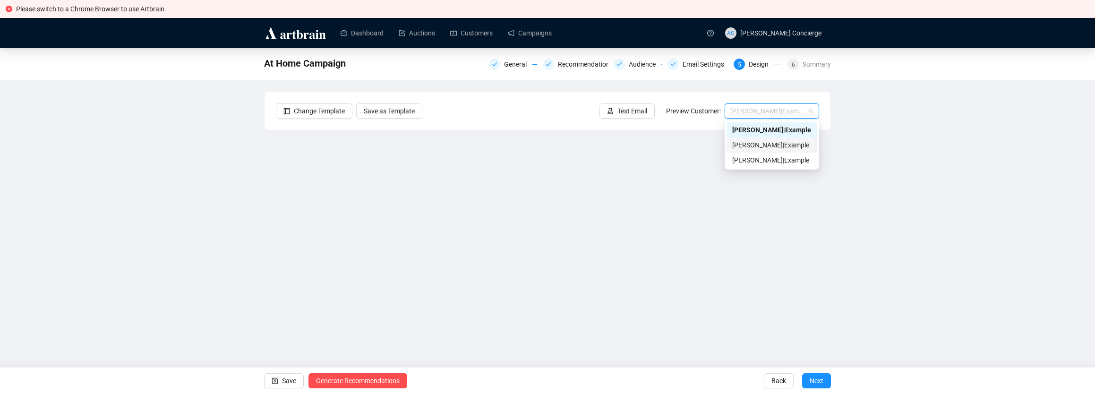
click at [751, 143] on div "Bob | Example" at bounding box center [771, 145] width 79 height 10
click at [791, 104] on span "Bob | Example" at bounding box center [772, 111] width 83 height 14
click at [754, 134] on div "Ann | Example" at bounding box center [771, 130] width 79 height 10
